Goal: Navigation & Orientation: Find specific page/section

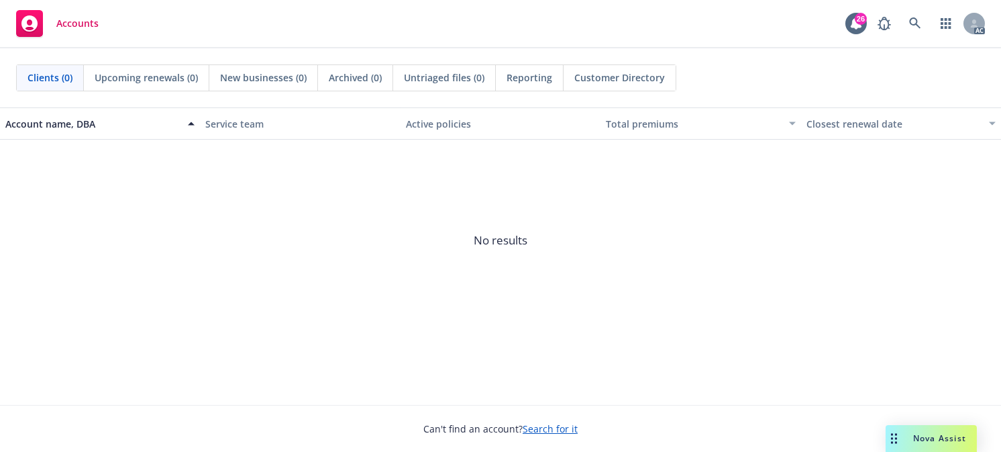
click at [646, 375] on div "Account name, DBA Service team Active policies Total premiums Closest renewal d…" at bounding box center [500, 255] width 1001 height 297
